Goal: Task Accomplishment & Management: Manage account settings

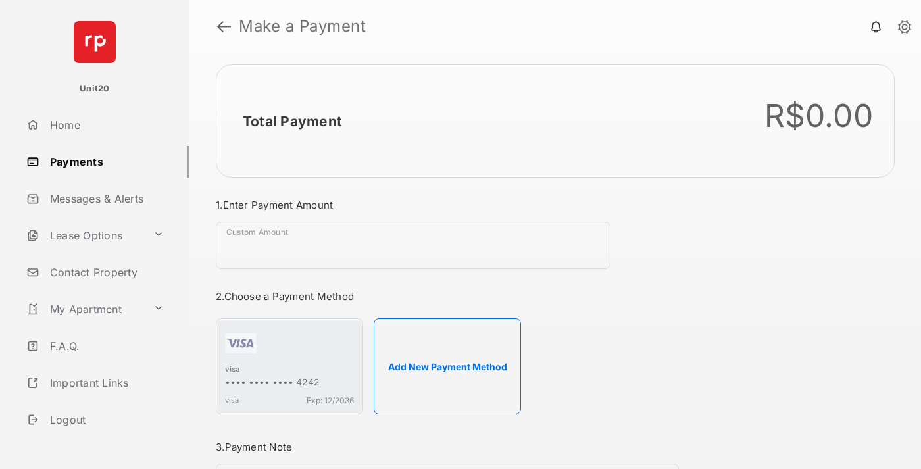
click at [103, 161] on link "Payments" at bounding box center [105, 162] width 168 height 32
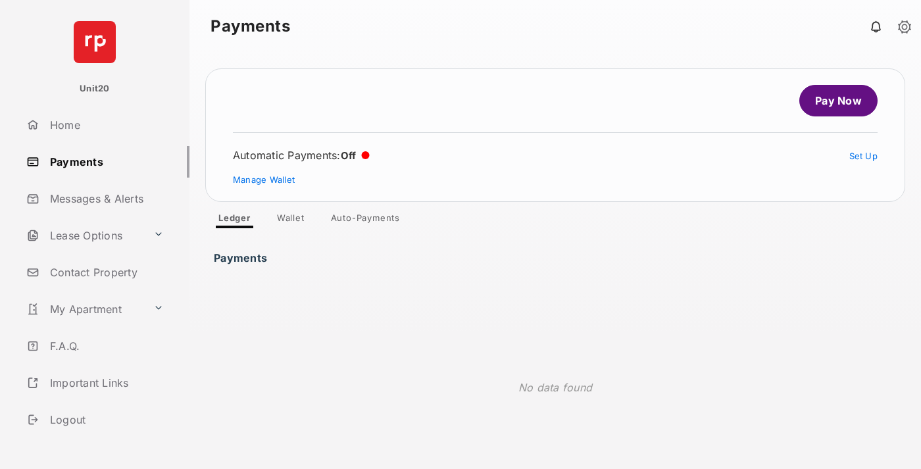
click at [366, 220] on link "Auto-Payments" at bounding box center [365, 220] width 90 height 16
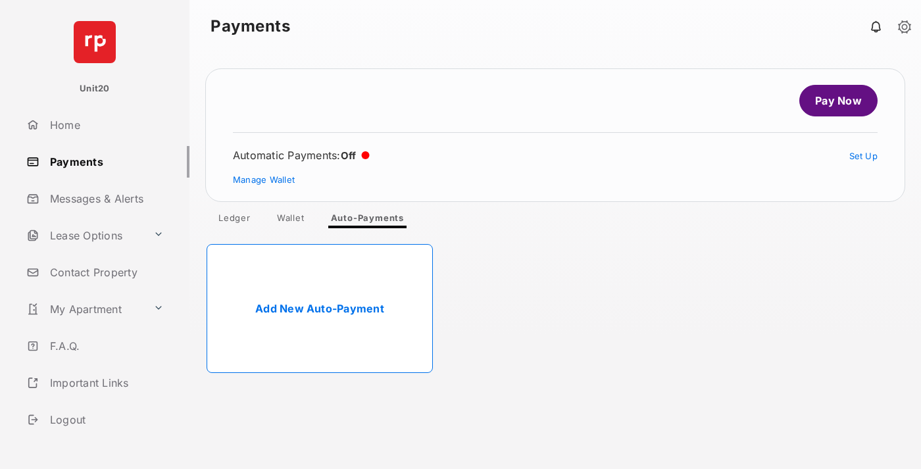
click at [320, 308] on link "Add New Auto-Payment" at bounding box center [320, 308] width 226 height 129
